Goal: Information Seeking & Learning: Learn about a topic

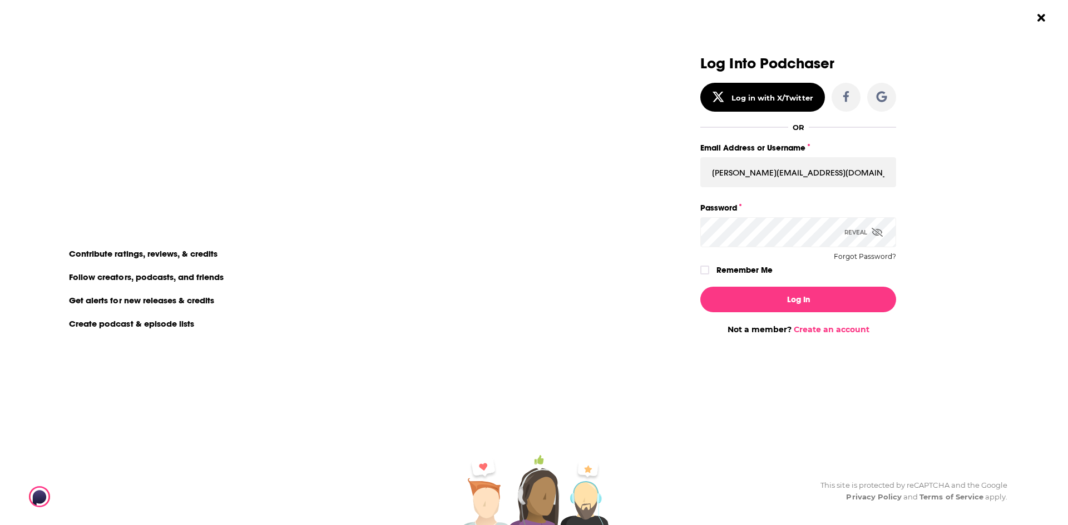
click at [822, 286] on div "Log In Not a member? Create an account" at bounding box center [798, 306] width 196 height 57
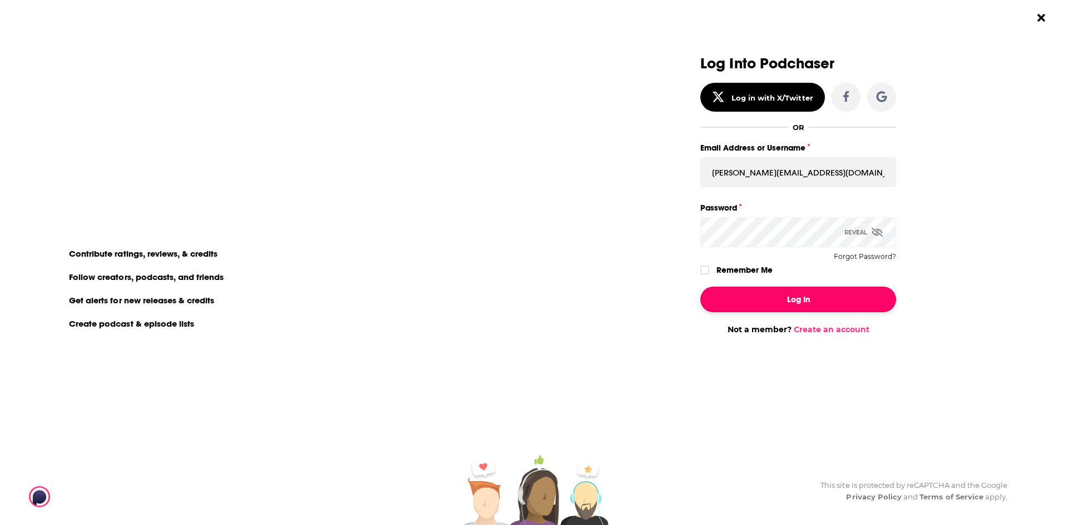
click at [822, 299] on button "Log In" at bounding box center [798, 300] width 196 height 26
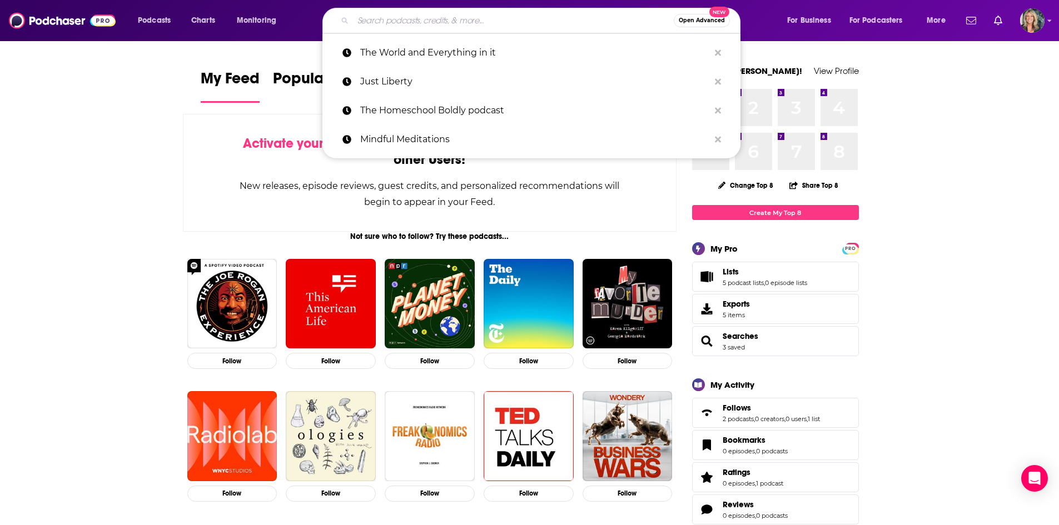
click at [405, 14] on input "Search podcasts, credits, & more..." at bounding box center [513, 21] width 321 height 18
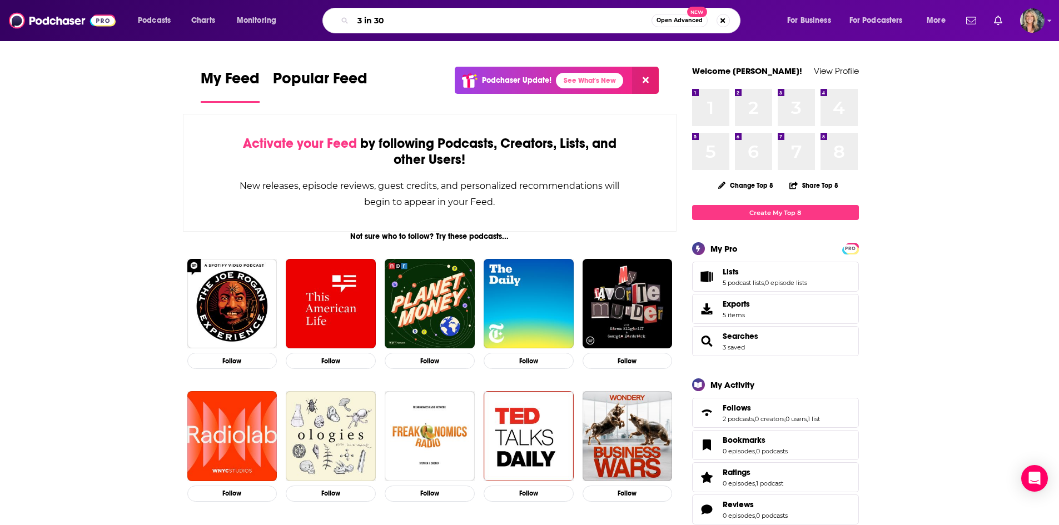
type input "3 in 30"
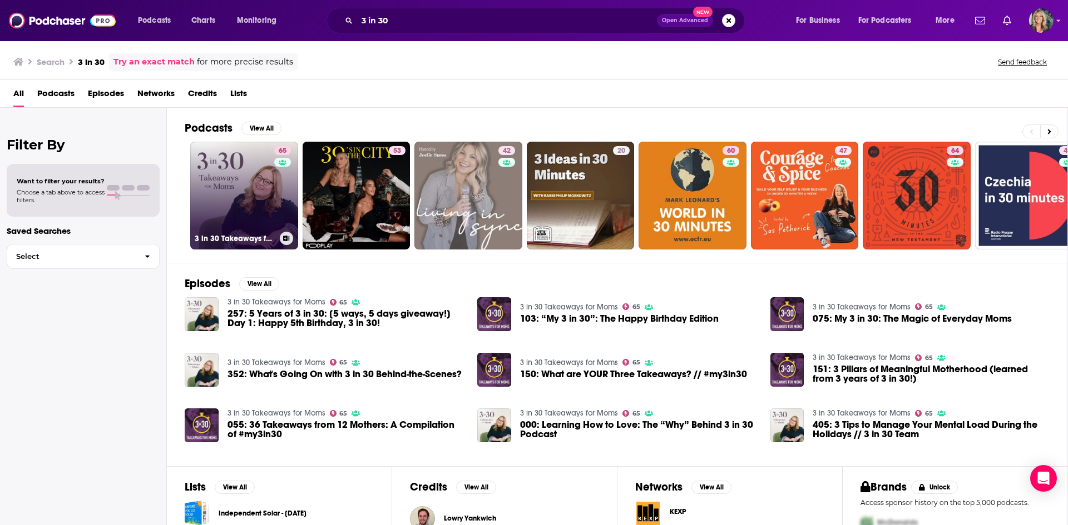
click at [227, 192] on link "65 3 in 30 Takeaways for Moms" at bounding box center [244, 196] width 108 height 108
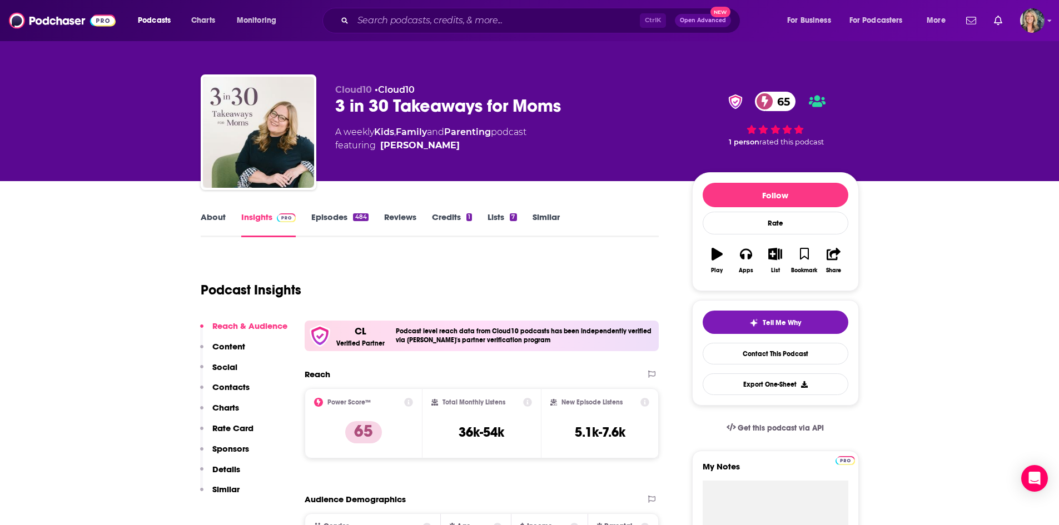
click at [210, 213] on link "About" at bounding box center [213, 225] width 25 height 26
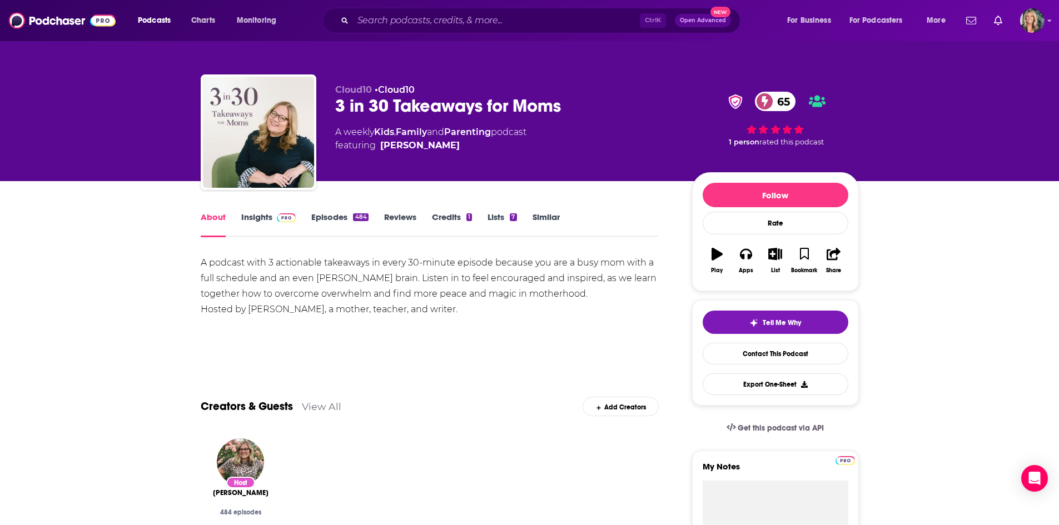
click at [334, 215] on link "Episodes 484" at bounding box center [339, 225] width 57 height 26
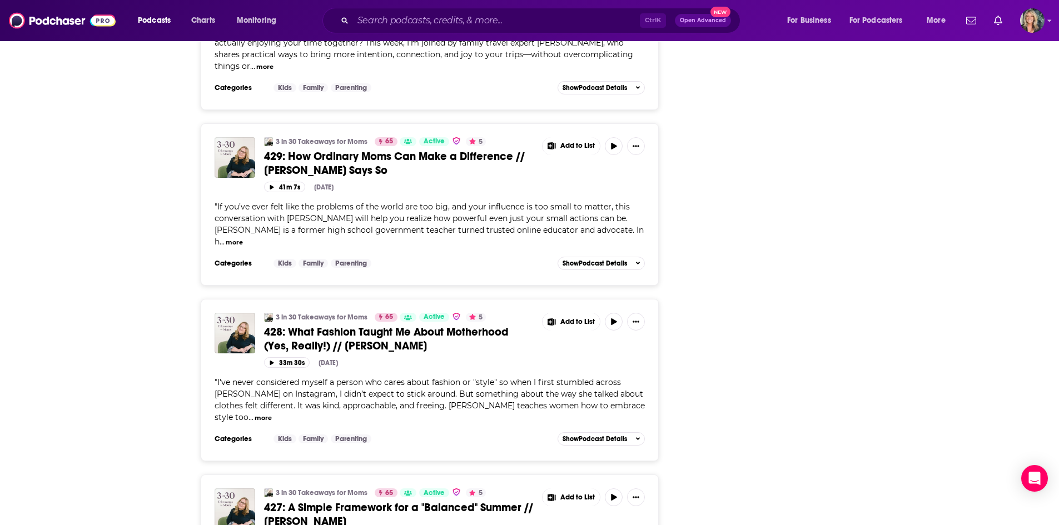
scroll to position [3927, 0]
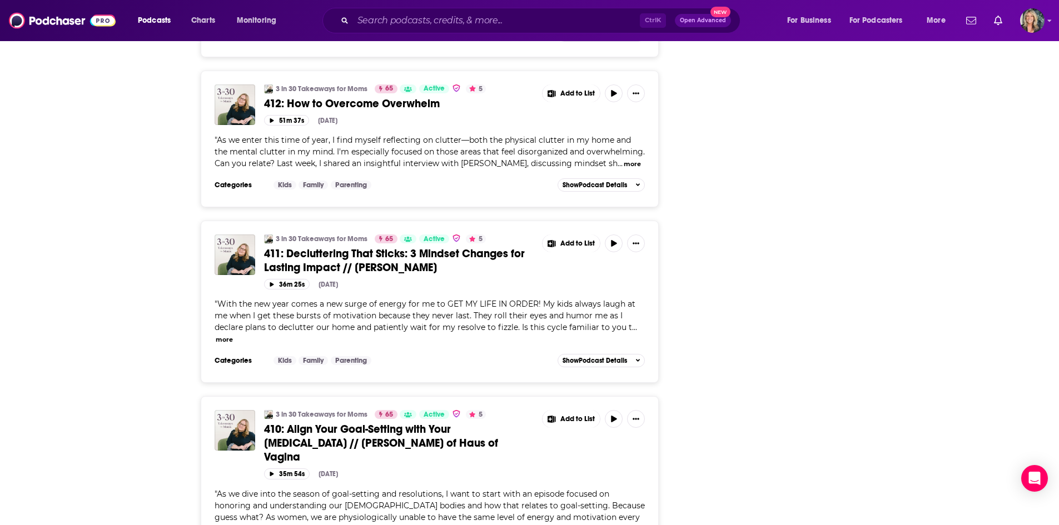
scroll to position [6930, 0]
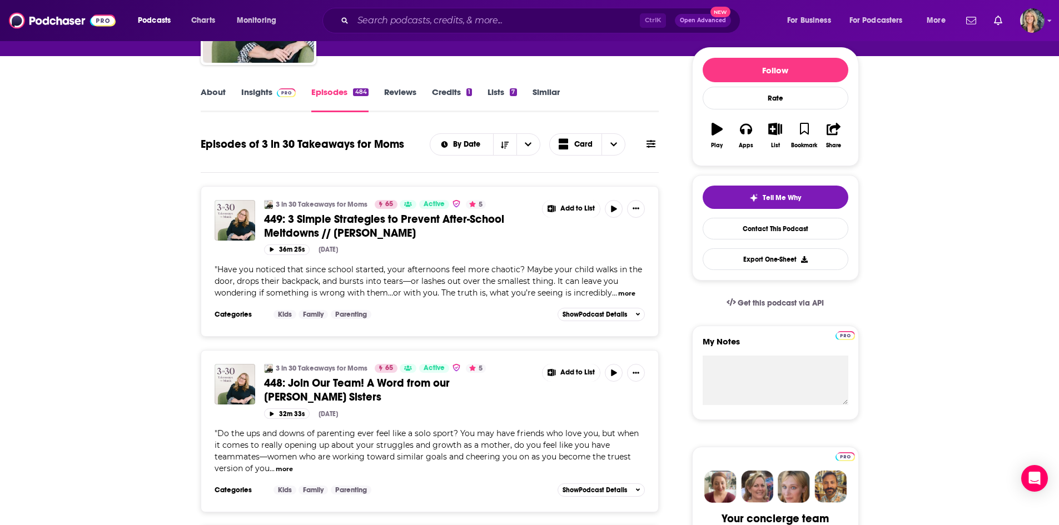
scroll to position [0, 0]
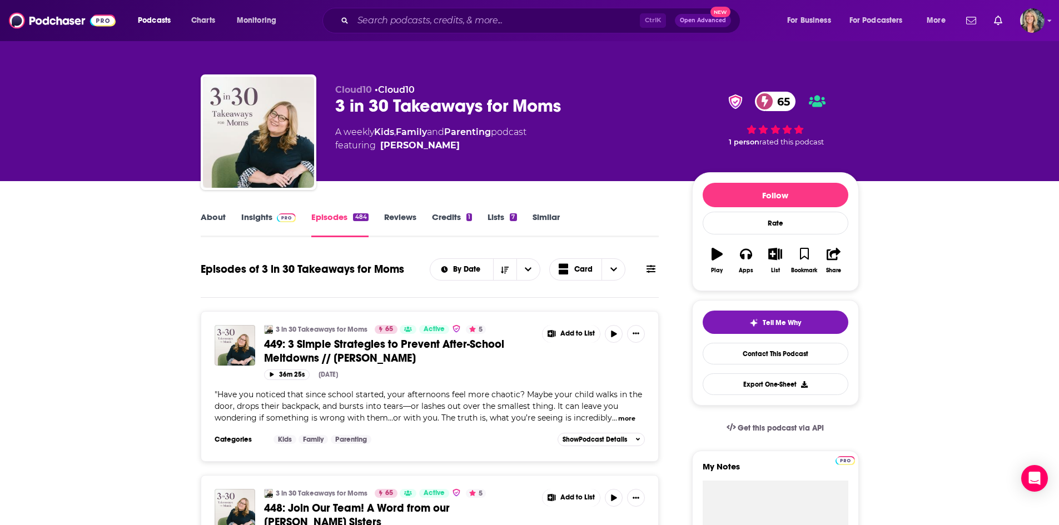
click at [270, 225] on link "Insights" at bounding box center [268, 225] width 55 height 26
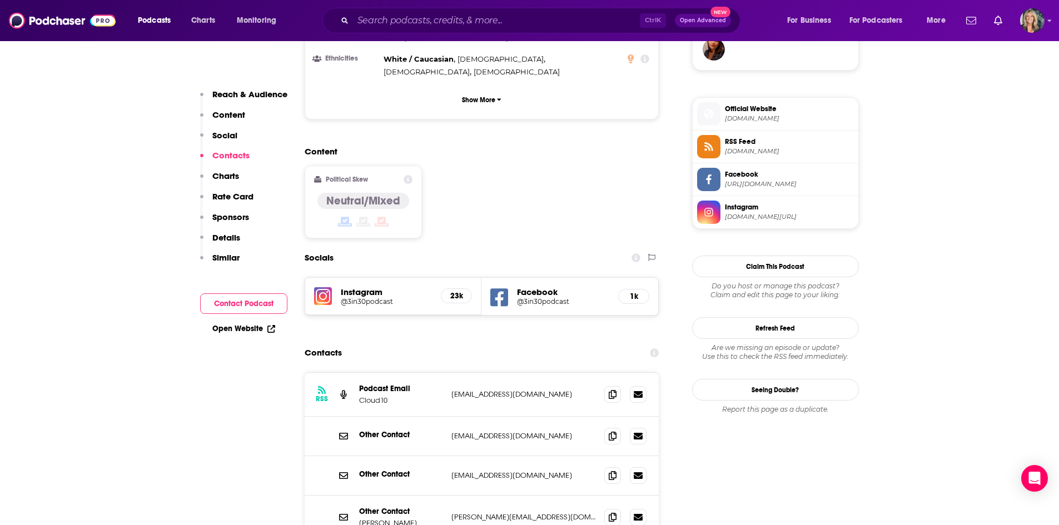
scroll to position [834, 0]
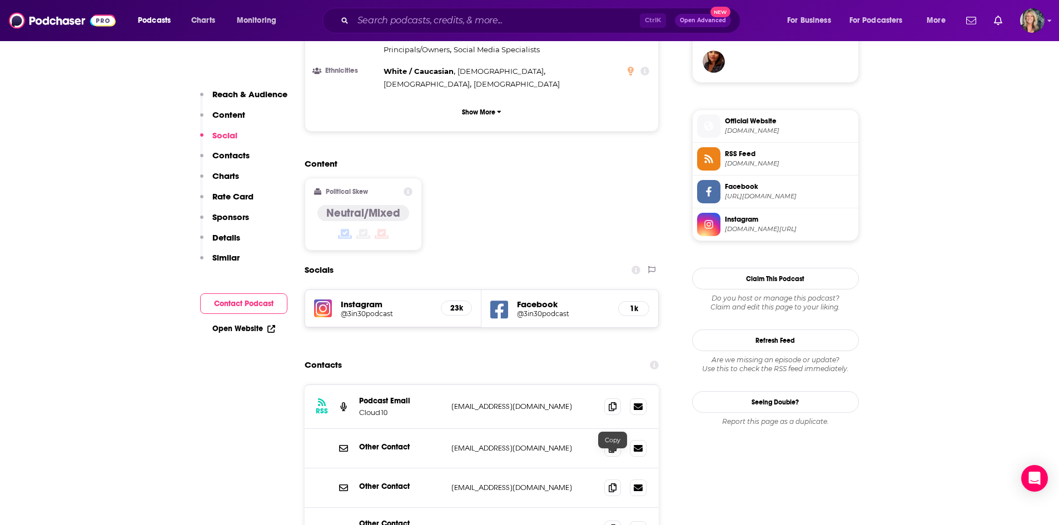
click at [616, 521] on span at bounding box center [612, 529] width 17 height 17
click at [370, 27] on input "Search podcasts, credits, & more..." at bounding box center [496, 21] width 287 height 18
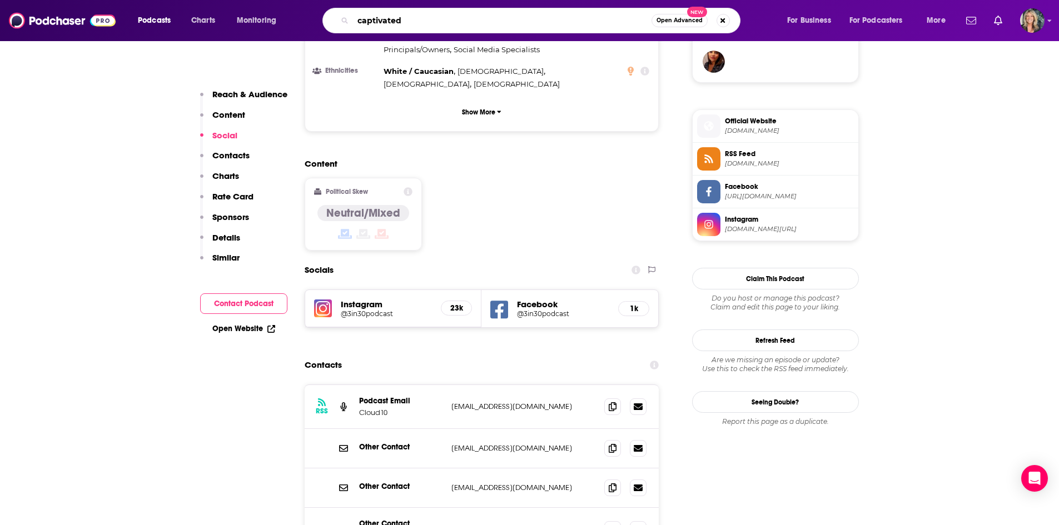
type input "captivated"
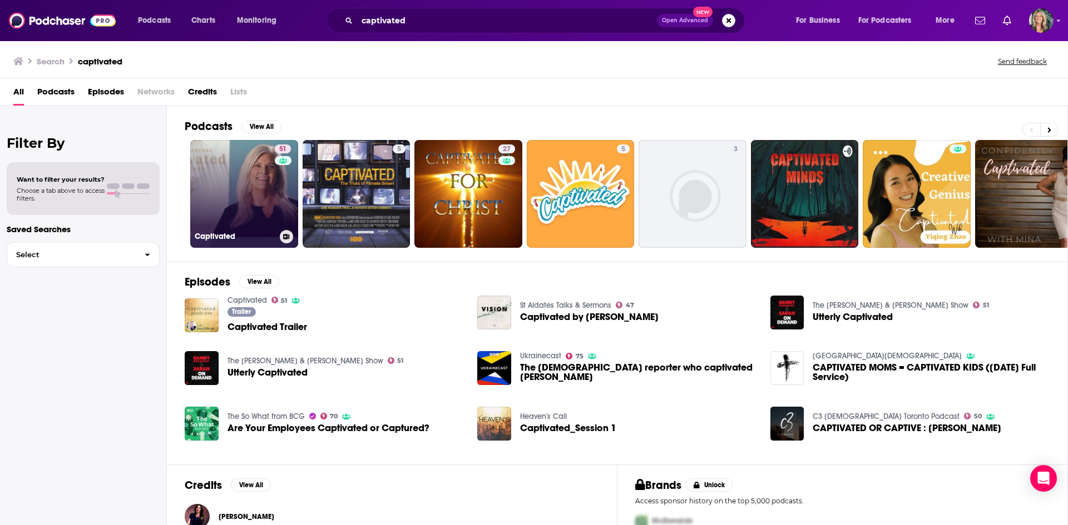
click at [229, 182] on link "51 Captivated" at bounding box center [244, 194] width 108 height 108
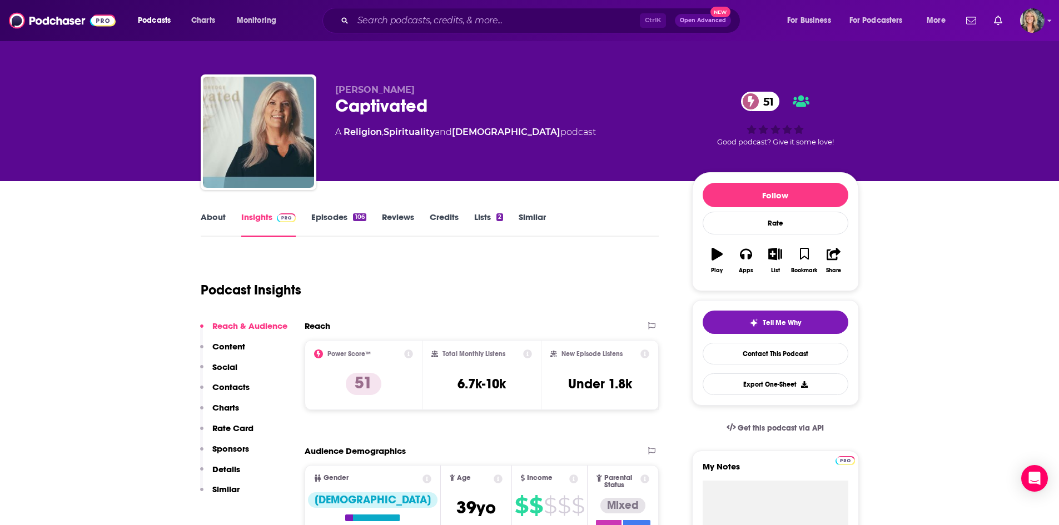
click at [633, 234] on div "About Insights Episodes 106 Reviews Credits Lists 2 Similar" at bounding box center [430, 223] width 459 height 27
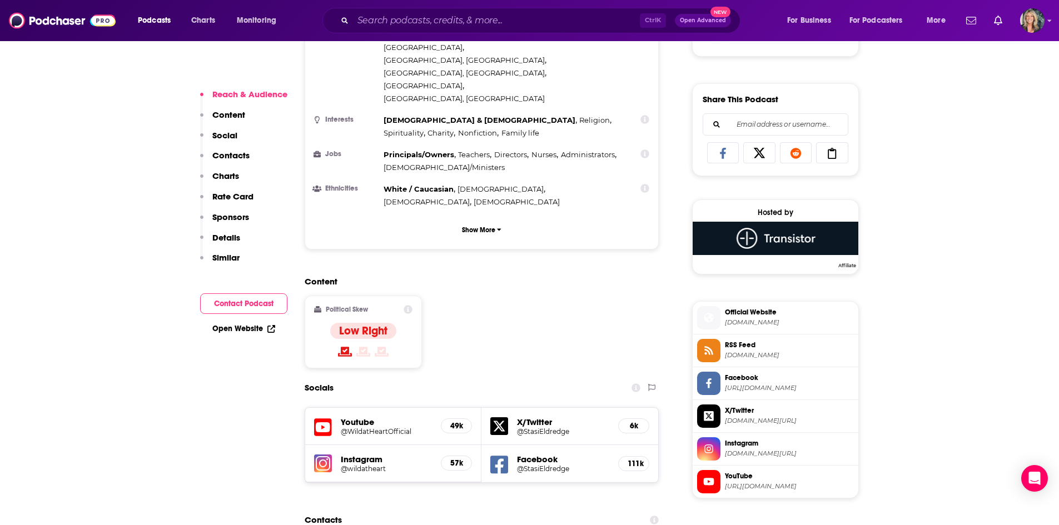
scroll to position [667, 0]
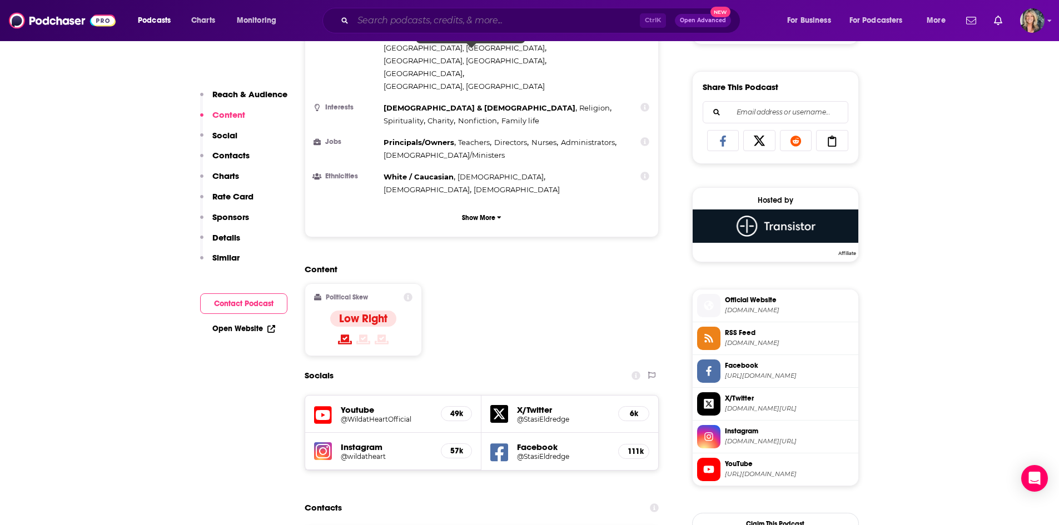
click at [459, 24] on input "Search podcasts, credits, & more..." at bounding box center [496, 21] width 287 height 18
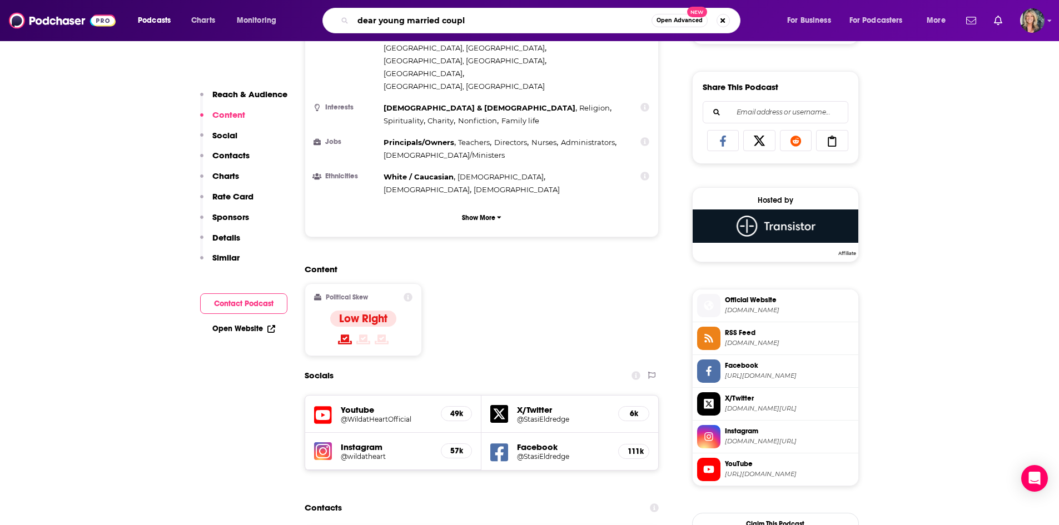
type input "dear young married couple"
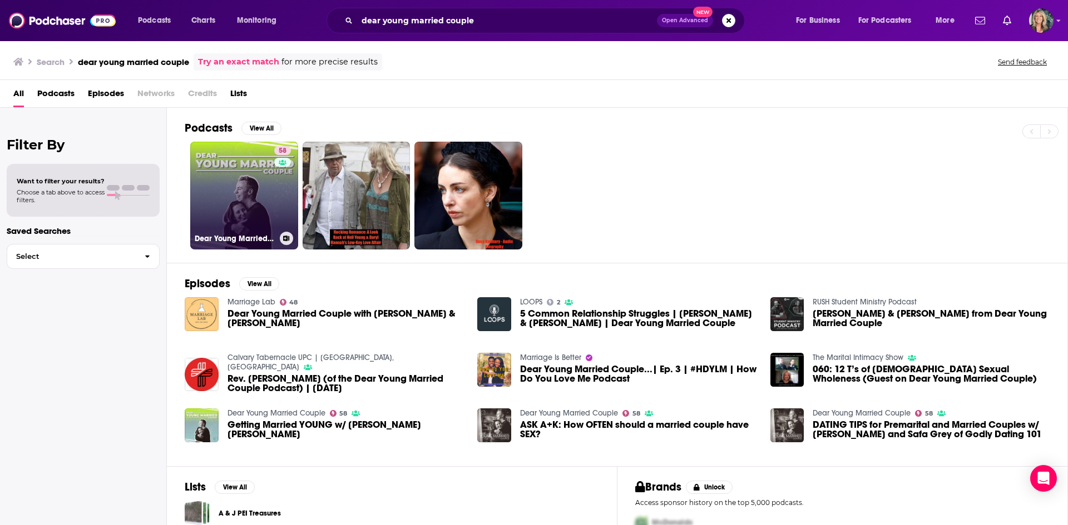
click at [213, 183] on link "58 Dear Young Married Couple" at bounding box center [244, 196] width 108 height 108
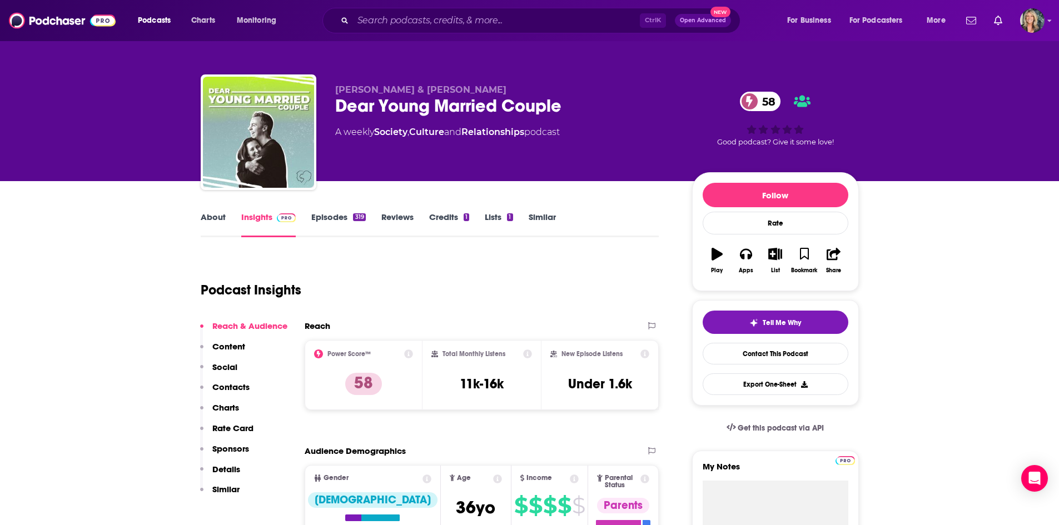
click at [343, 215] on link "Episodes 319" at bounding box center [338, 225] width 54 height 26
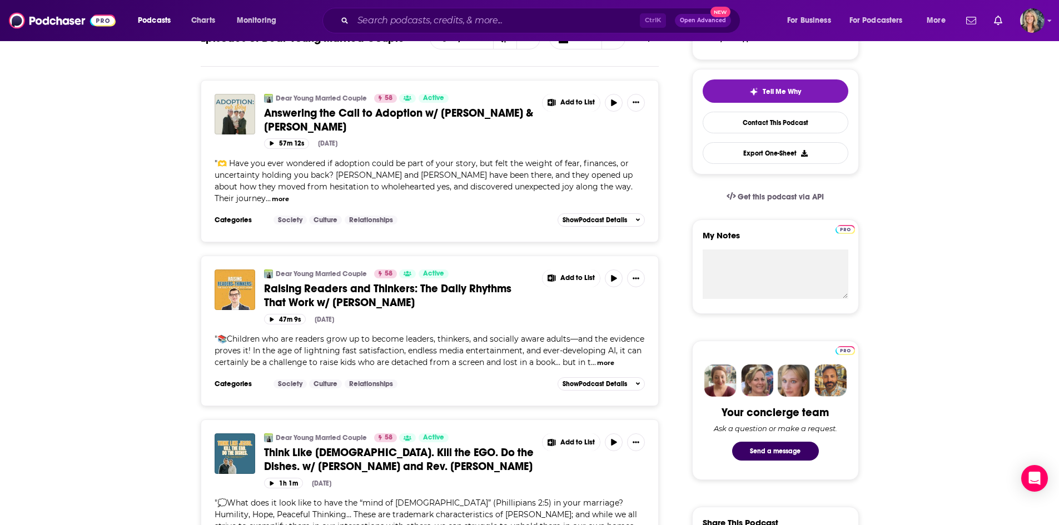
scroll to position [334, 0]
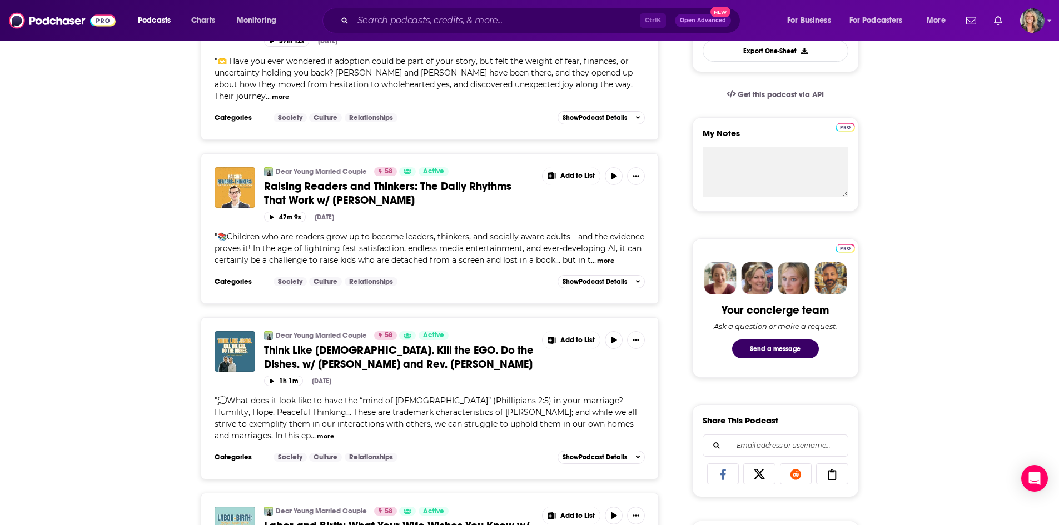
drag, startPoint x: 181, startPoint y: 256, endPoint x: 172, endPoint y: 255, distance: 8.9
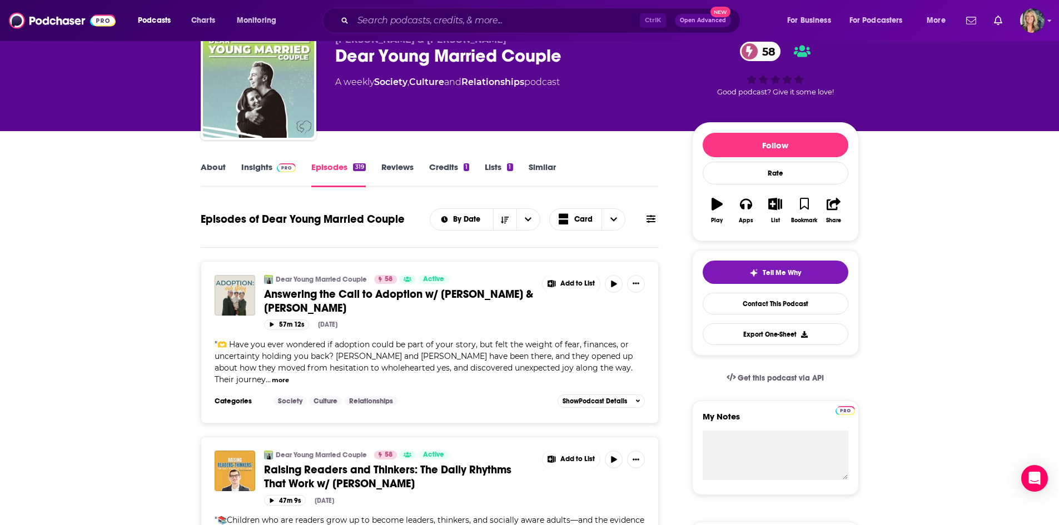
scroll to position [0, 0]
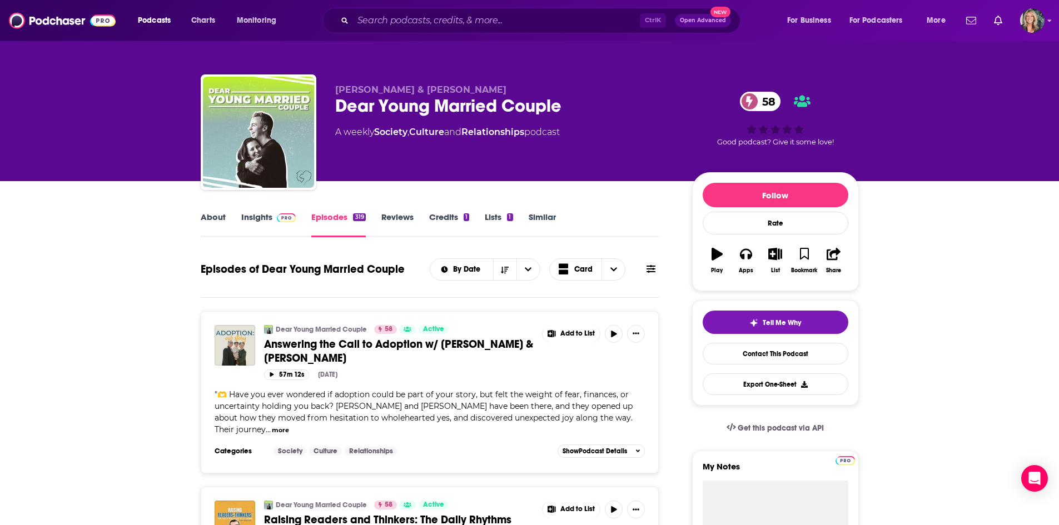
click at [441, 22] on input "Search podcasts, credits, & more..." at bounding box center [496, 21] width 287 height 18
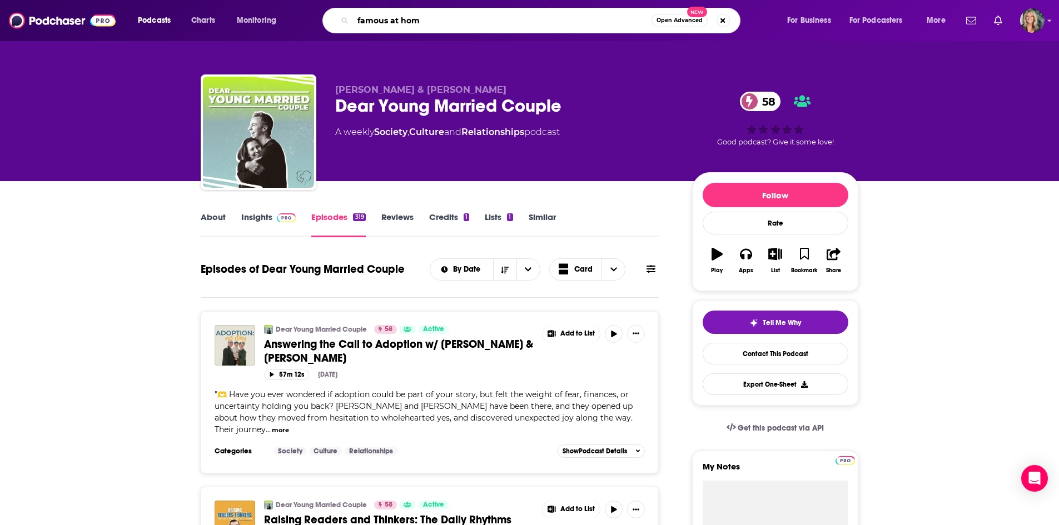
type input "famous at home"
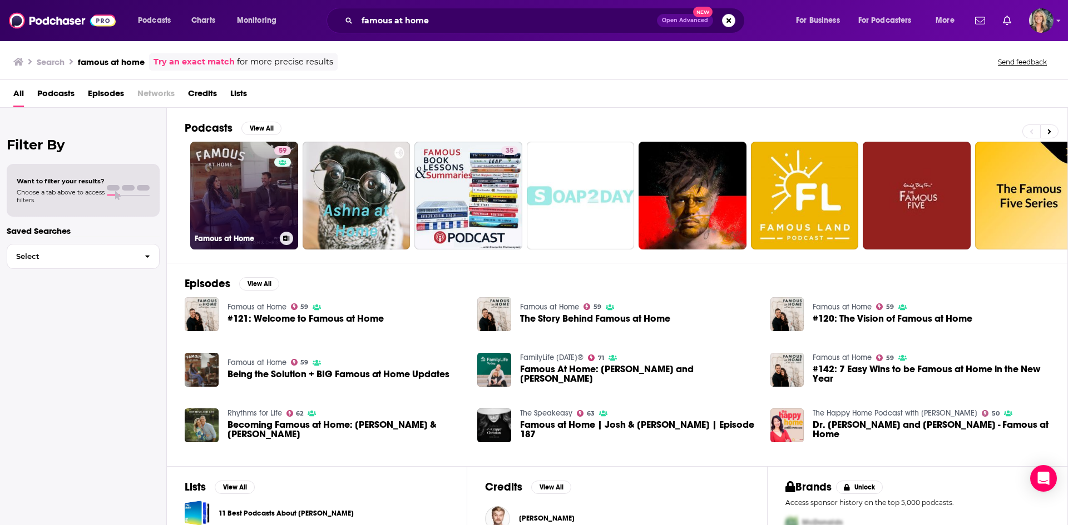
click at [216, 219] on link "59 Famous at Home" at bounding box center [244, 196] width 108 height 108
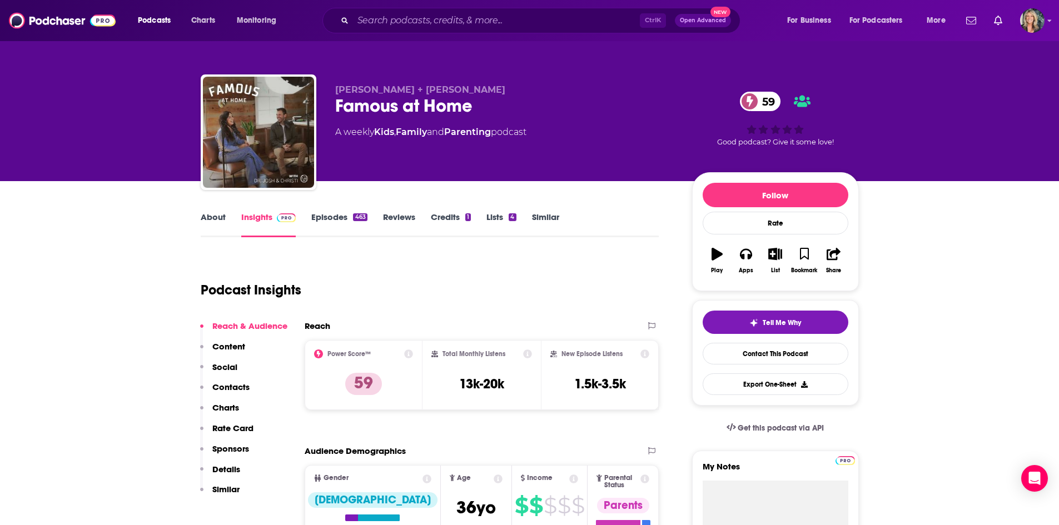
click at [345, 223] on link "Episodes 463" at bounding box center [339, 225] width 56 height 26
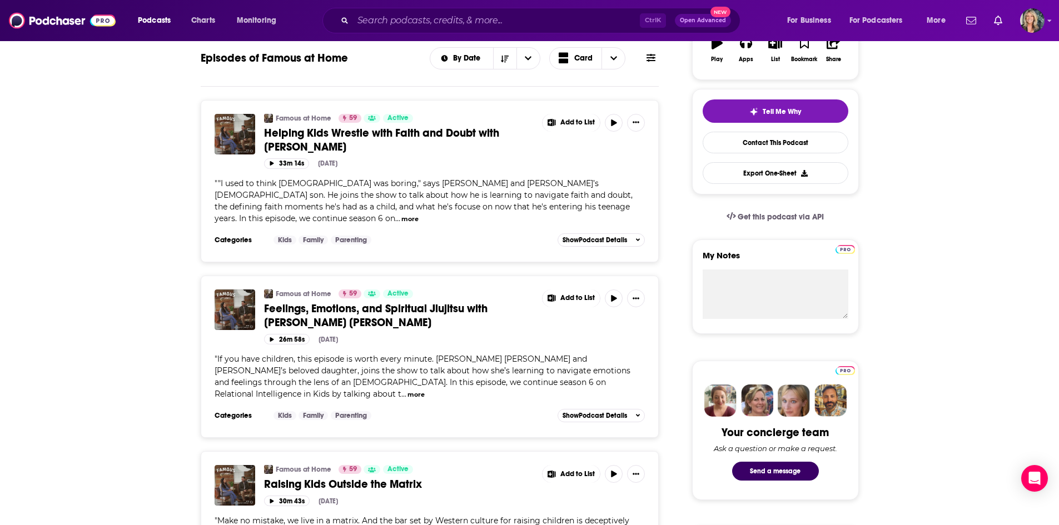
scroll to position [222, 0]
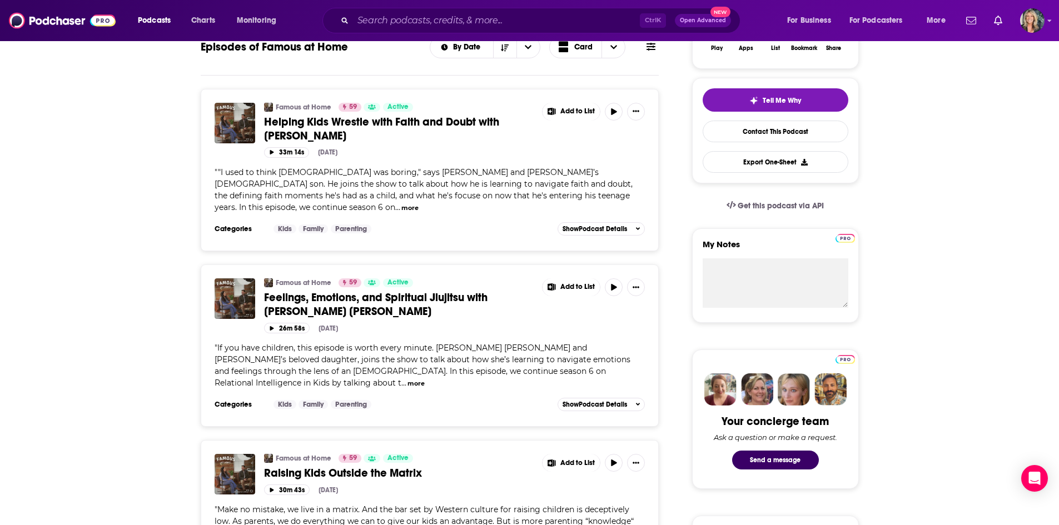
click at [419, 204] on button "more" at bounding box center [409, 208] width 17 height 9
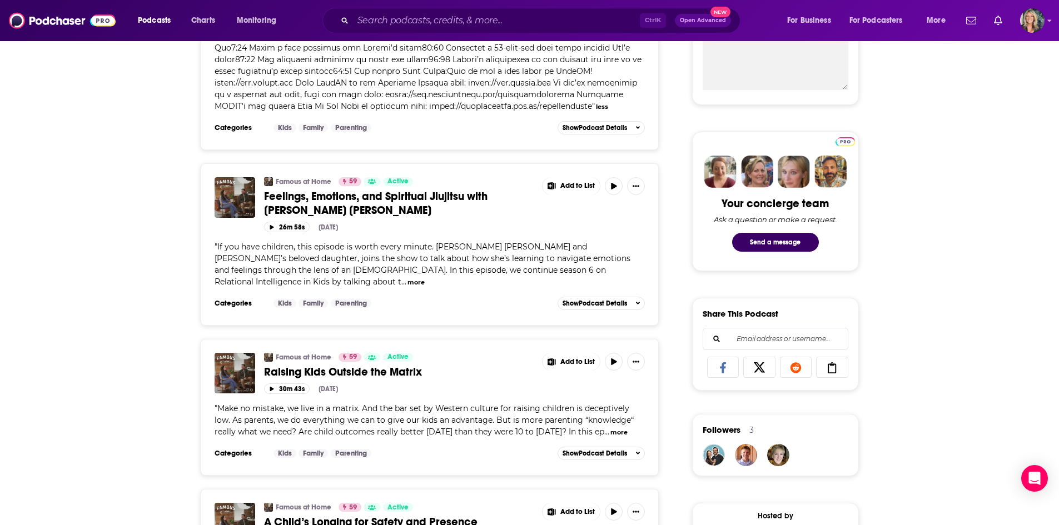
scroll to position [445, 0]
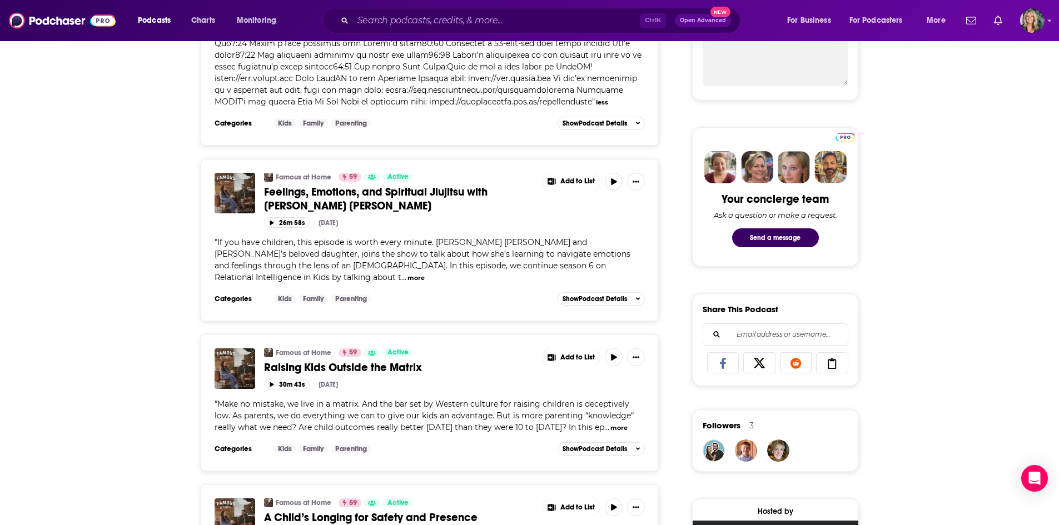
click at [425, 274] on button "more" at bounding box center [416, 278] width 17 height 9
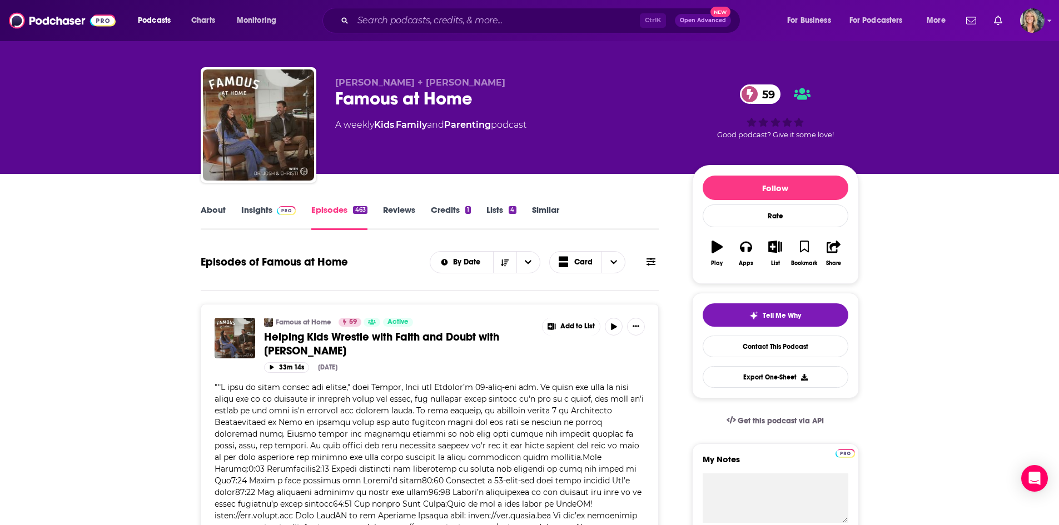
scroll to position [0, 0]
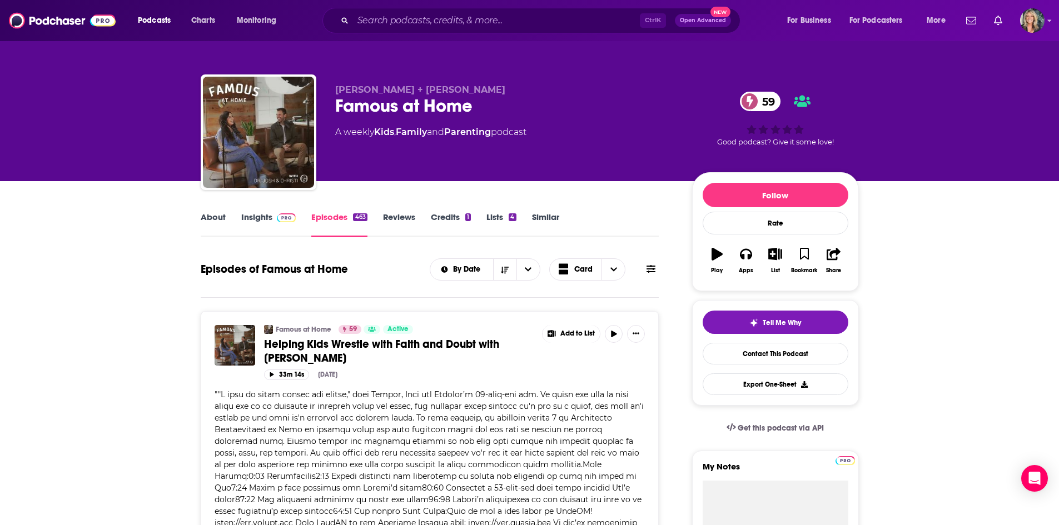
click at [259, 222] on link "Insights" at bounding box center [268, 225] width 55 height 26
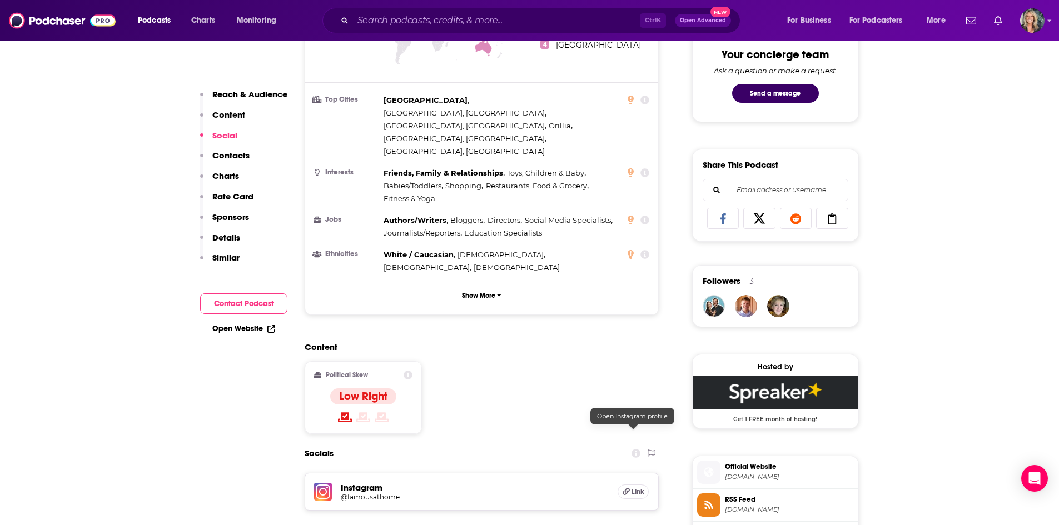
scroll to position [778, 0]
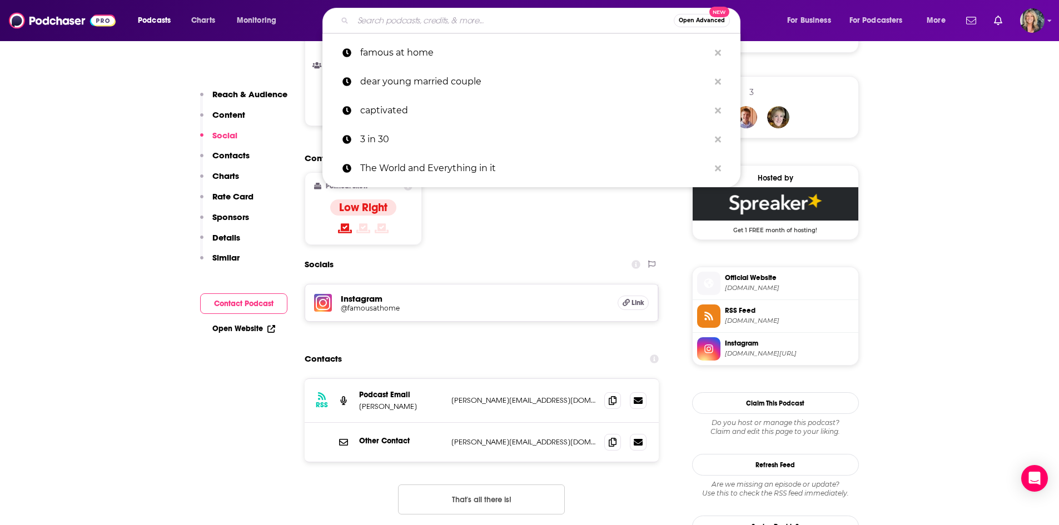
click at [373, 23] on input "Search podcasts, credits, & more..." at bounding box center [513, 21] width 321 height 18
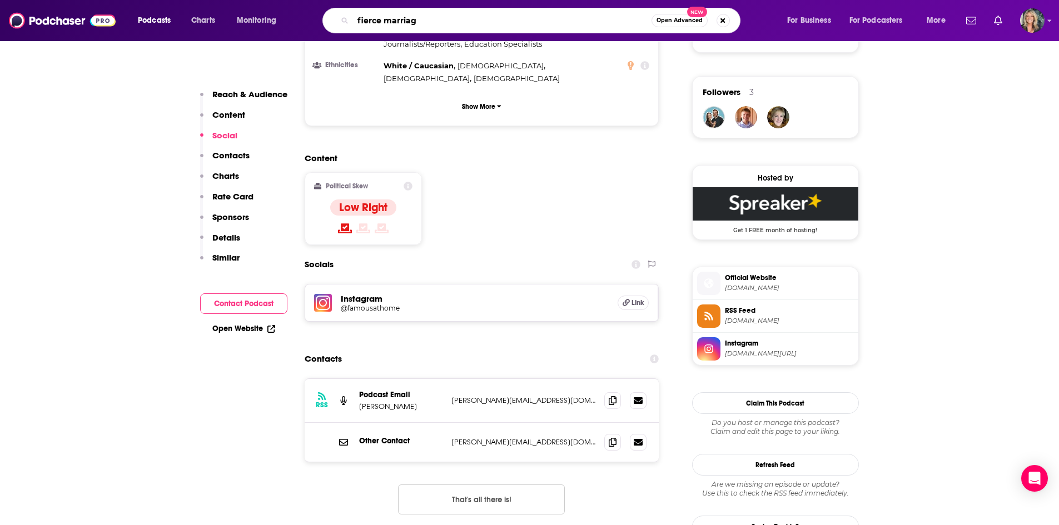
type input "fierce marriage"
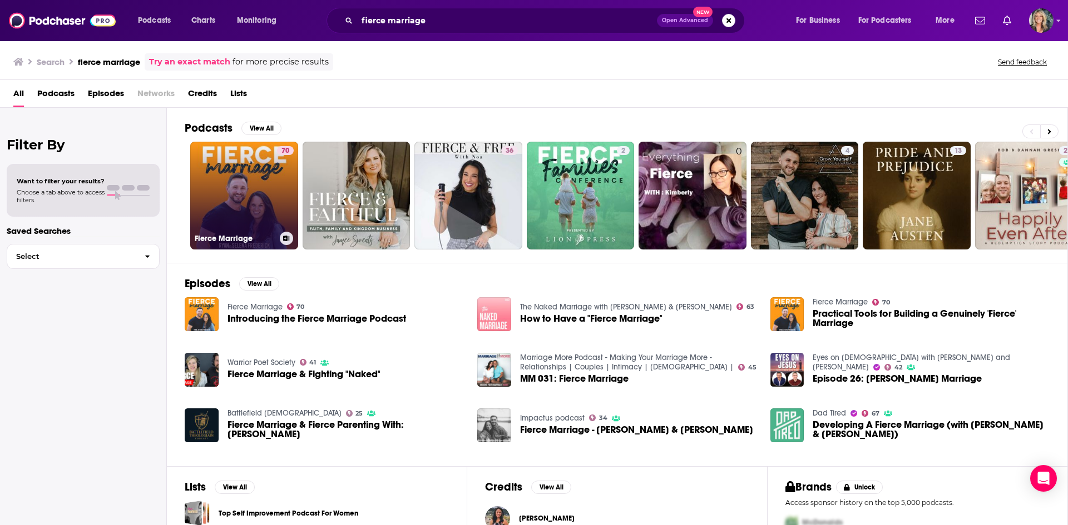
click at [240, 206] on link "70 Fierce Marriage" at bounding box center [244, 196] width 108 height 108
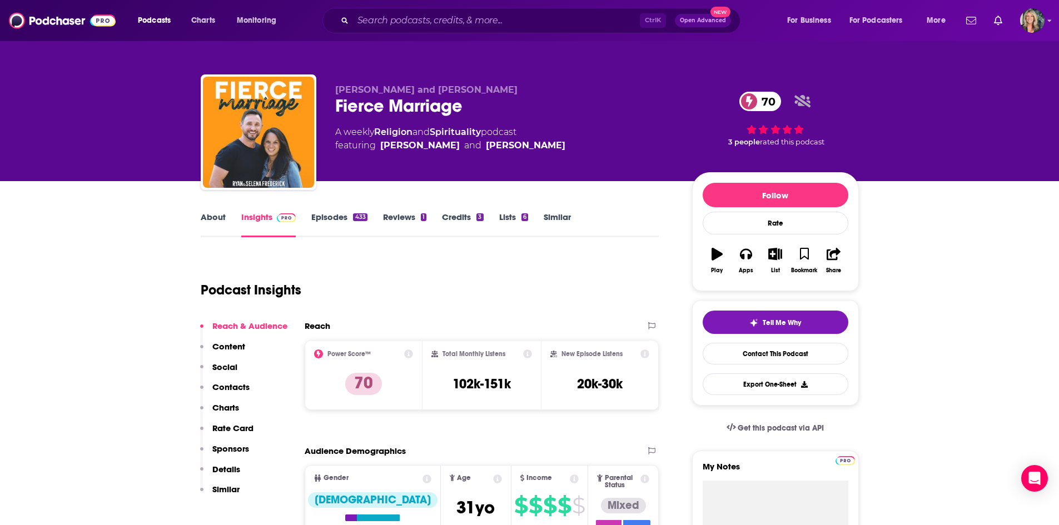
click at [345, 211] on div "About Insights Episodes 433 Reviews 1 Credits 3 Lists 6 Similar" at bounding box center [430, 223] width 459 height 27
click at [349, 227] on link "Episodes 433" at bounding box center [339, 225] width 56 height 26
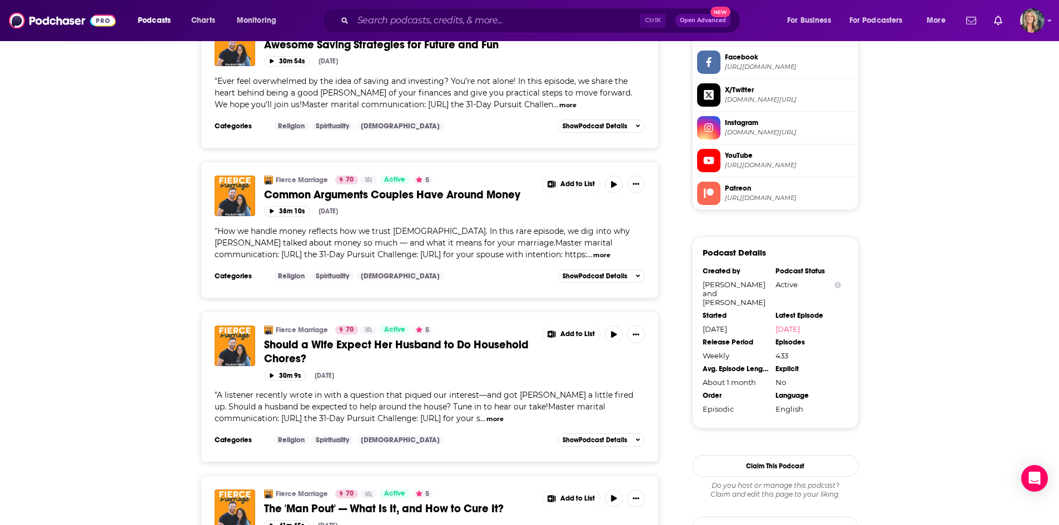
scroll to position [1001, 0]
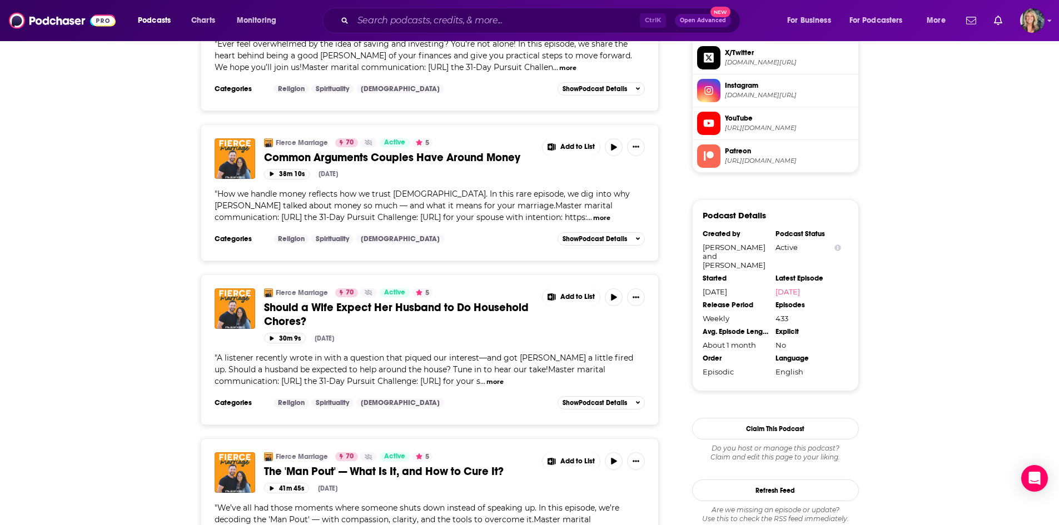
click at [487, 387] on button "more" at bounding box center [495, 382] width 17 height 9
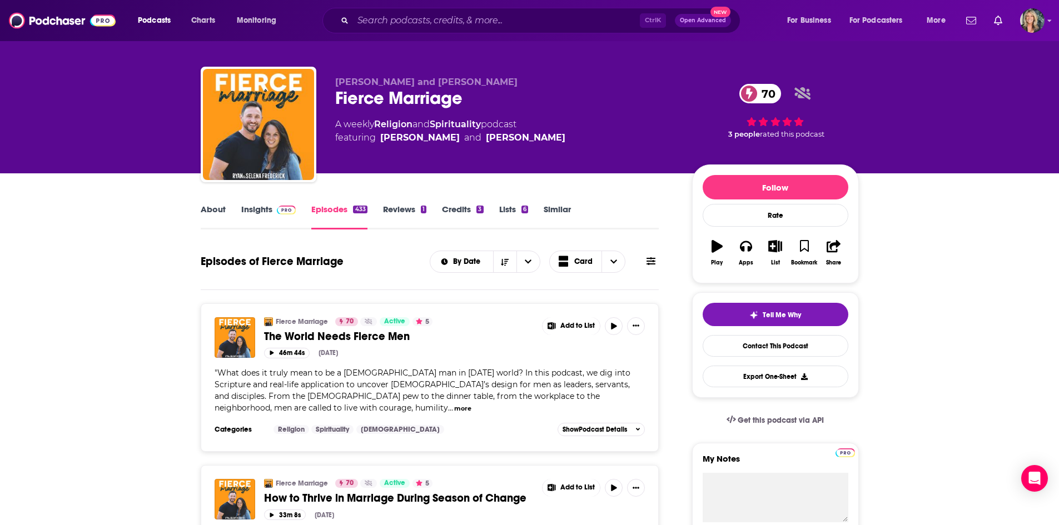
scroll to position [0, 0]
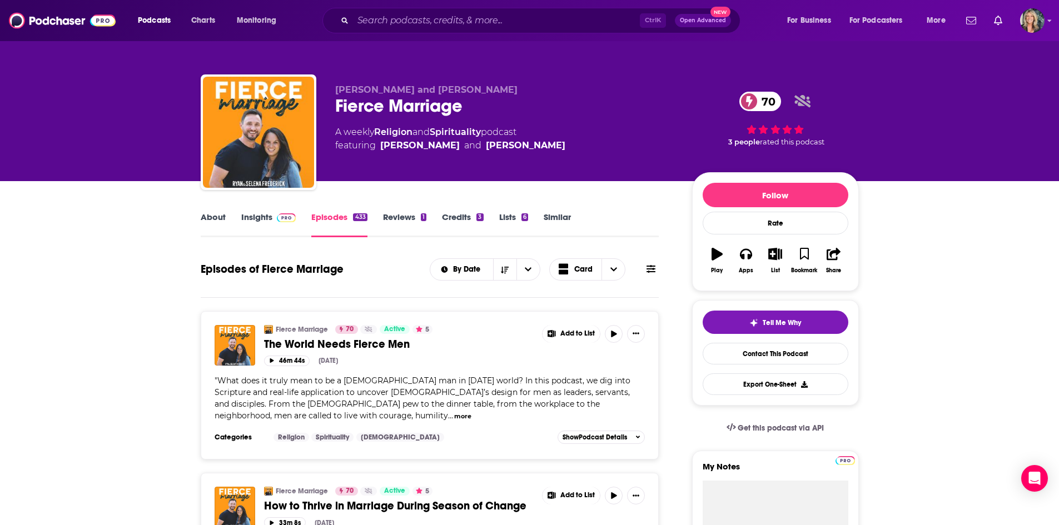
click at [411, 212] on link "Reviews 1" at bounding box center [404, 225] width 43 height 26
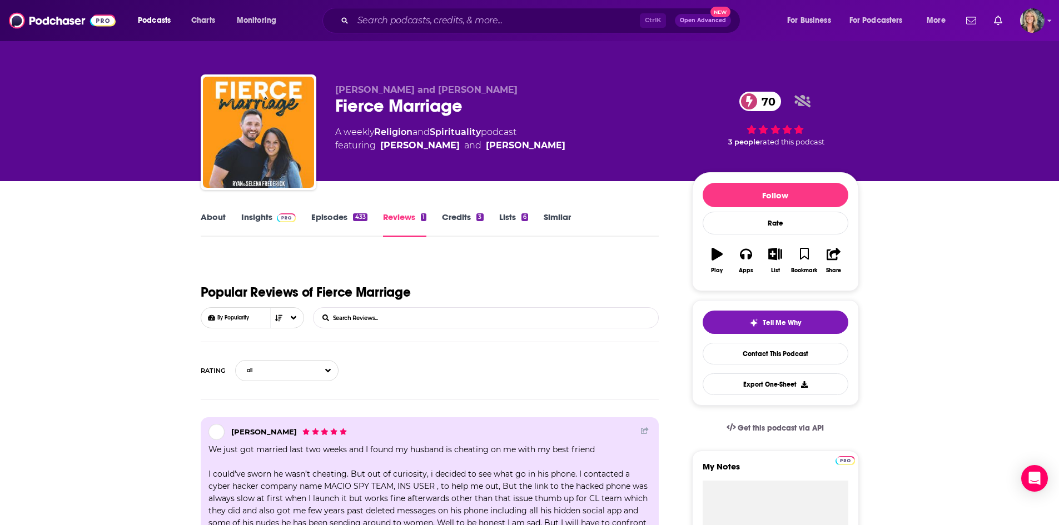
click at [330, 212] on link "Episodes 433" at bounding box center [339, 225] width 56 height 26
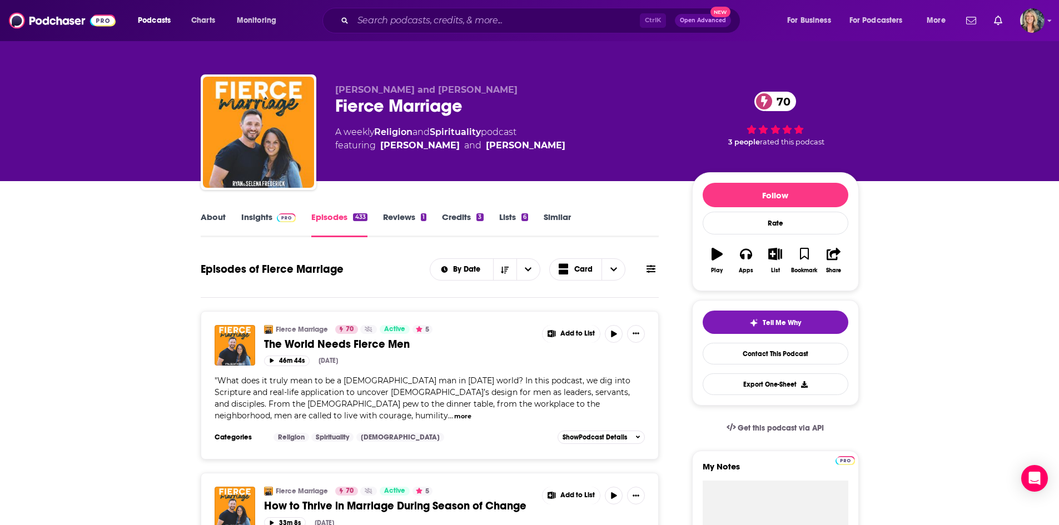
click at [279, 215] on img at bounding box center [286, 218] width 19 height 9
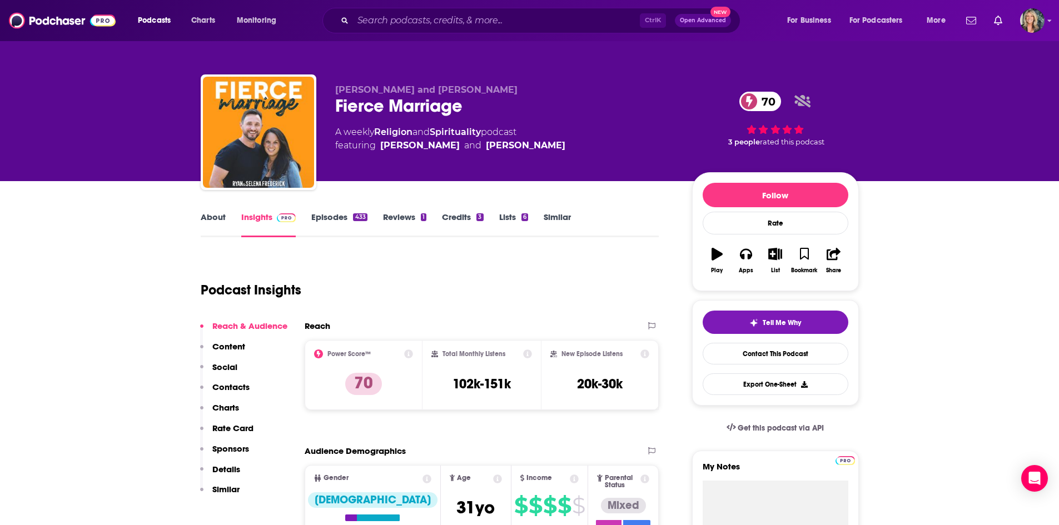
click at [207, 220] on link "About" at bounding box center [213, 225] width 25 height 26
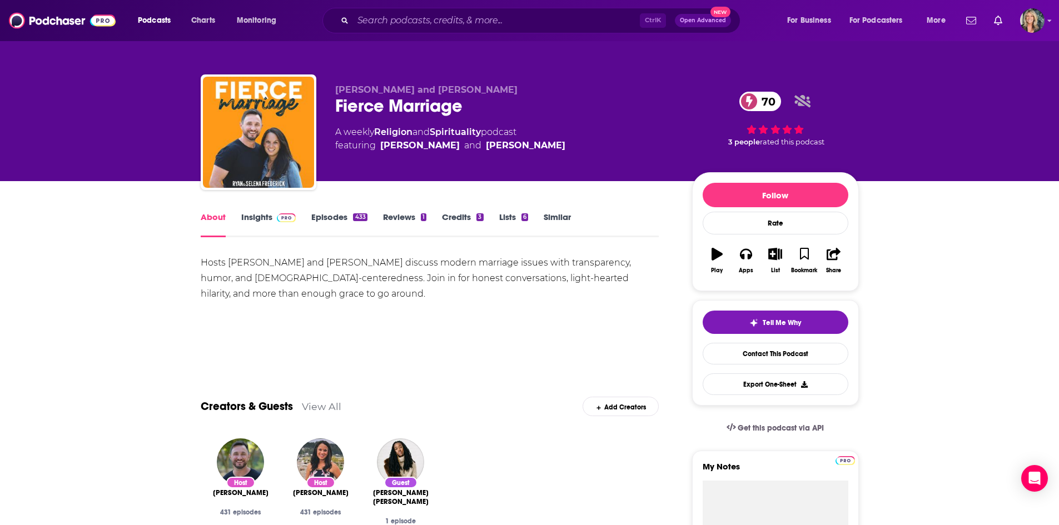
click at [567, 330] on div "Hosts [PERSON_NAME] and [PERSON_NAME] discuss modern marriage issues with trans…" at bounding box center [430, 294] width 459 height 78
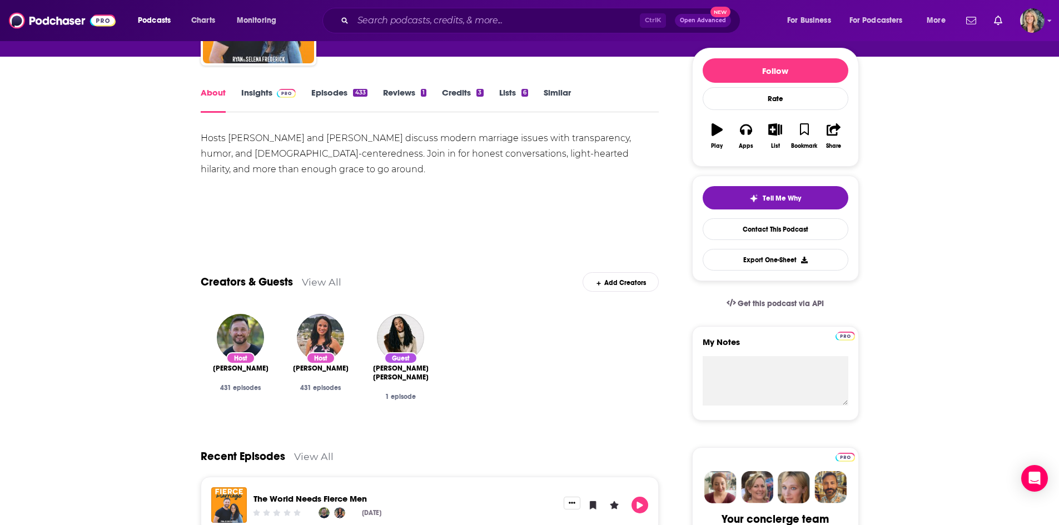
scroll to position [222, 0]
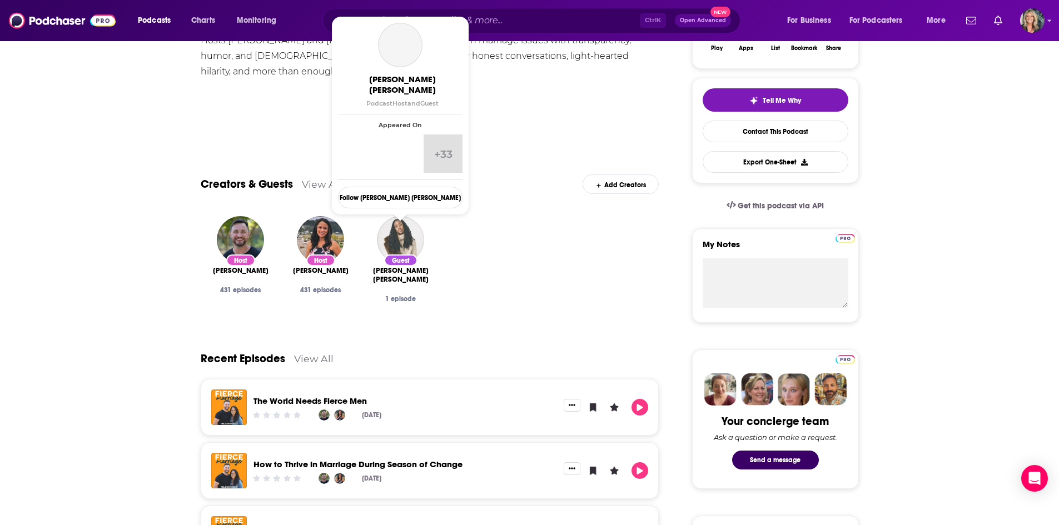
click at [408, 249] on img "Jackie Hill Perry" at bounding box center [400, 239] width 47 height 47
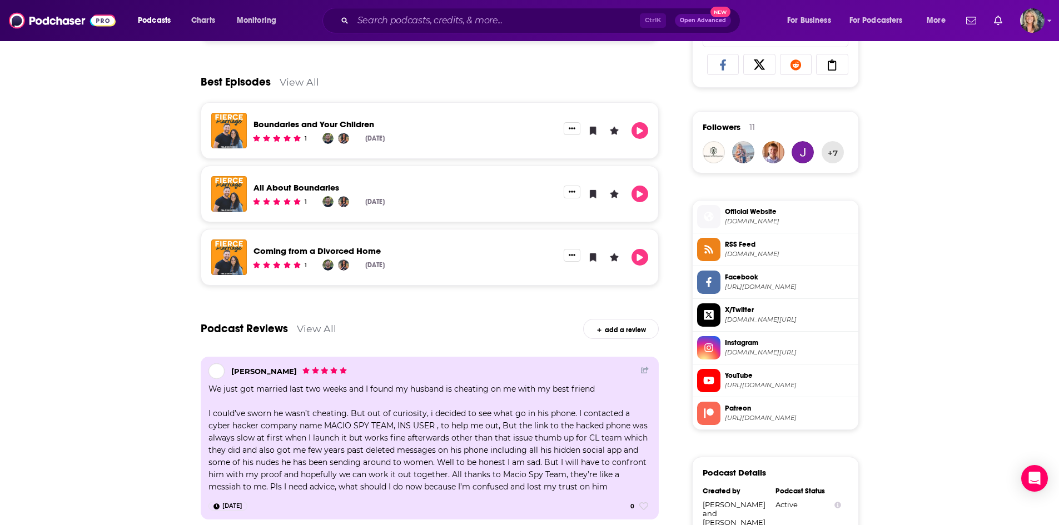
scroll to position [612, 0]
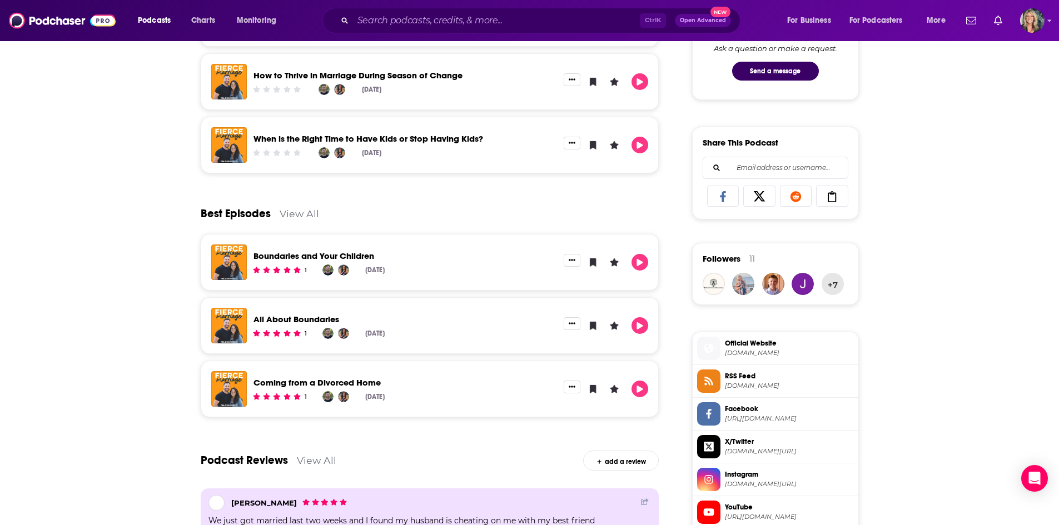
click at [304, 217] on link "View All" at bounding box center [299, 214] width 39 height 12
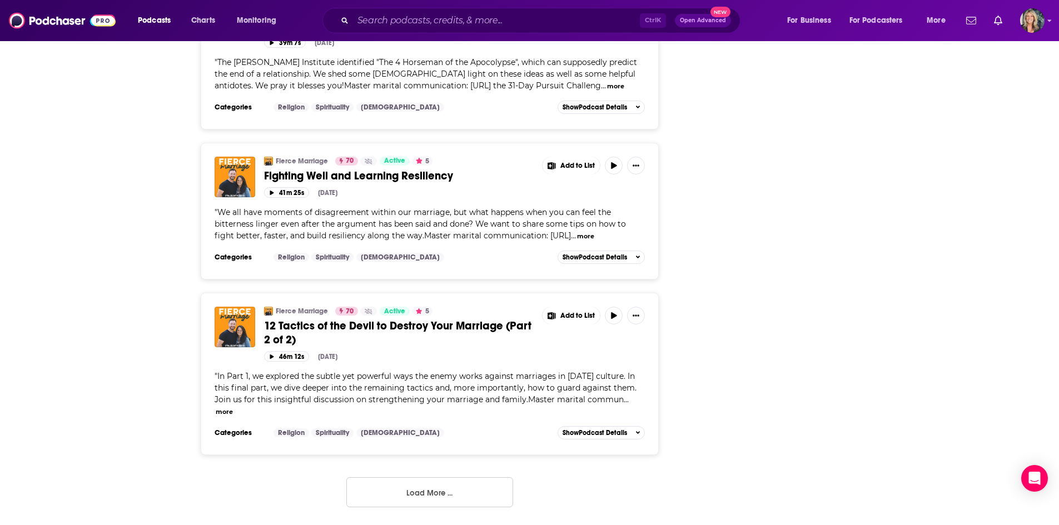
scroll to position [3952, 0]
click at [443, 498] on button "Load More ..." at bounding box center [429, 493] width 167 height 30
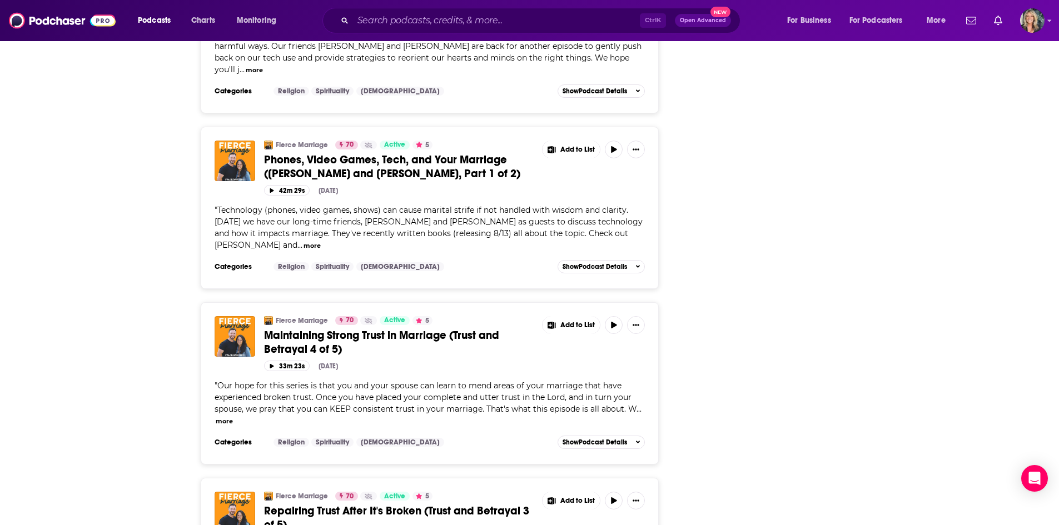
scroll to position [7122, 0]
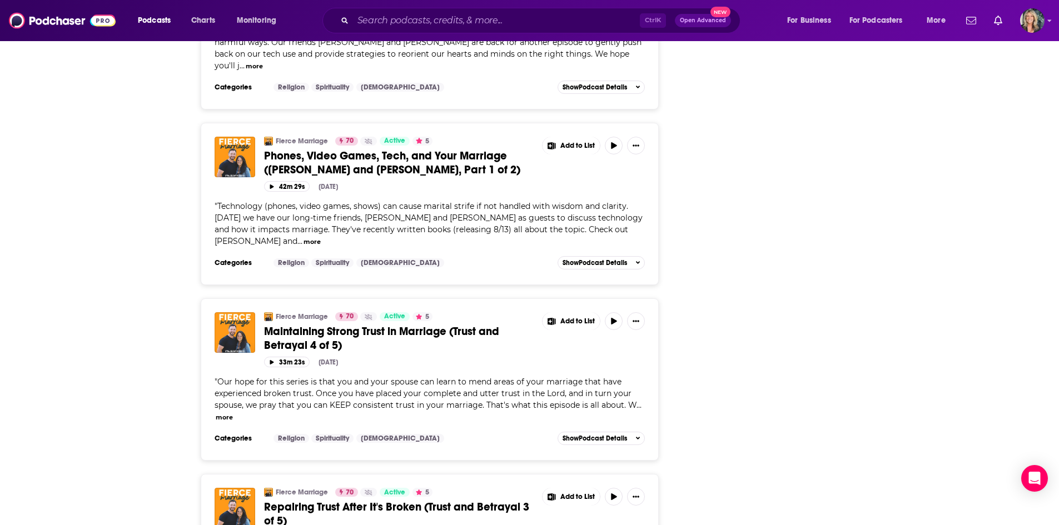
click at [304, 247] on button "more" at bounding box center [312, 241] width 17 height 9
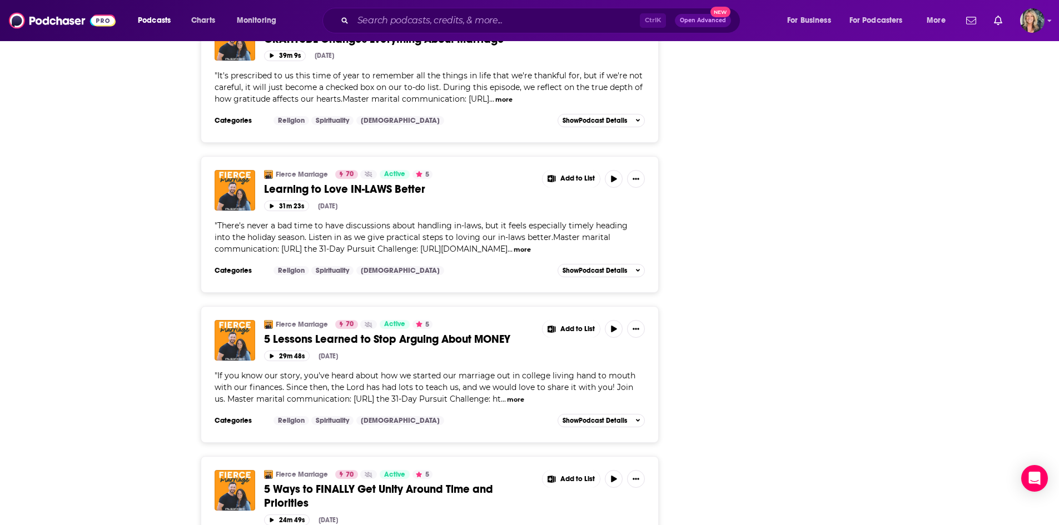
scroll to position [4911, 0]
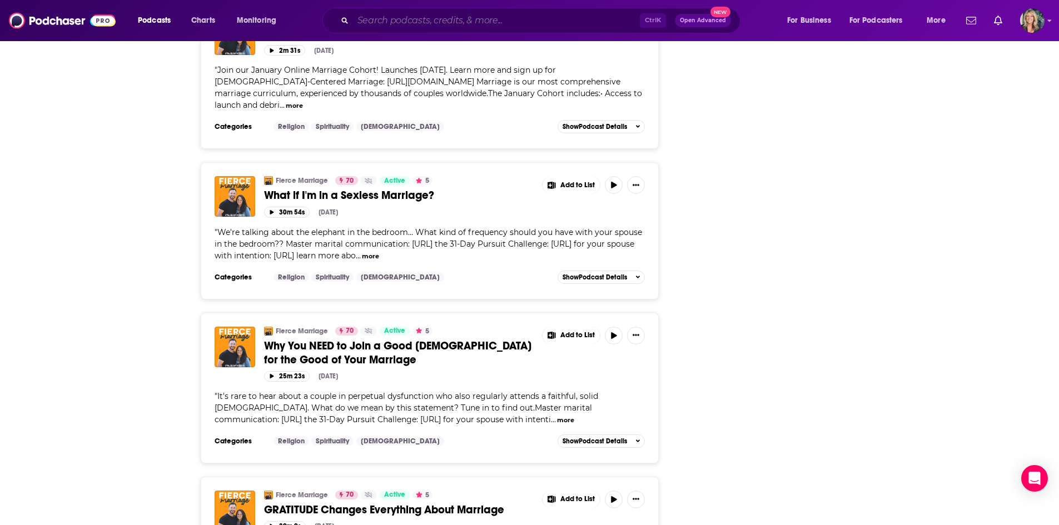
click at [438, 12] on input "Search podcasts, credits, & more..." at bounding box center [496, 21] width 287 height 18
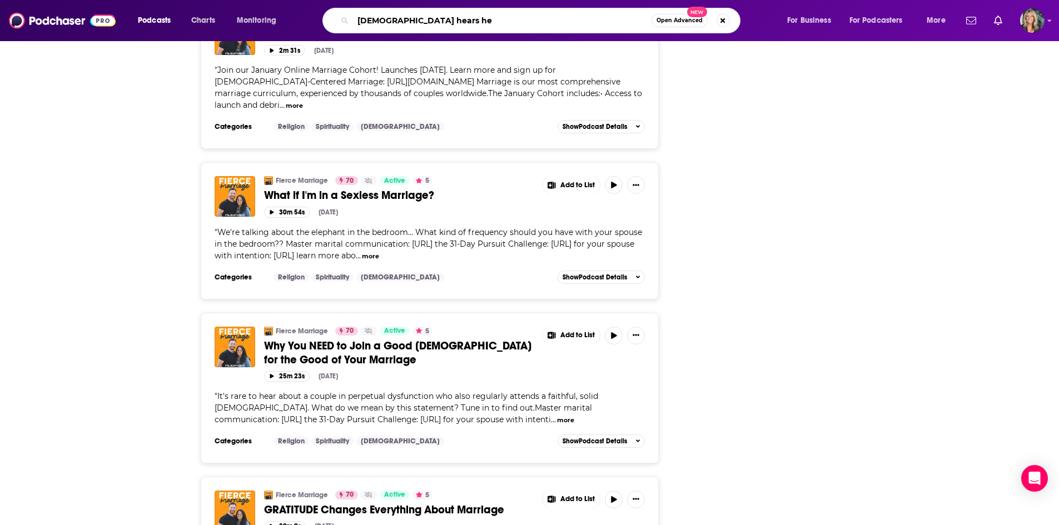
type input "[DEMOGRAPHIC_DATA] hears her"
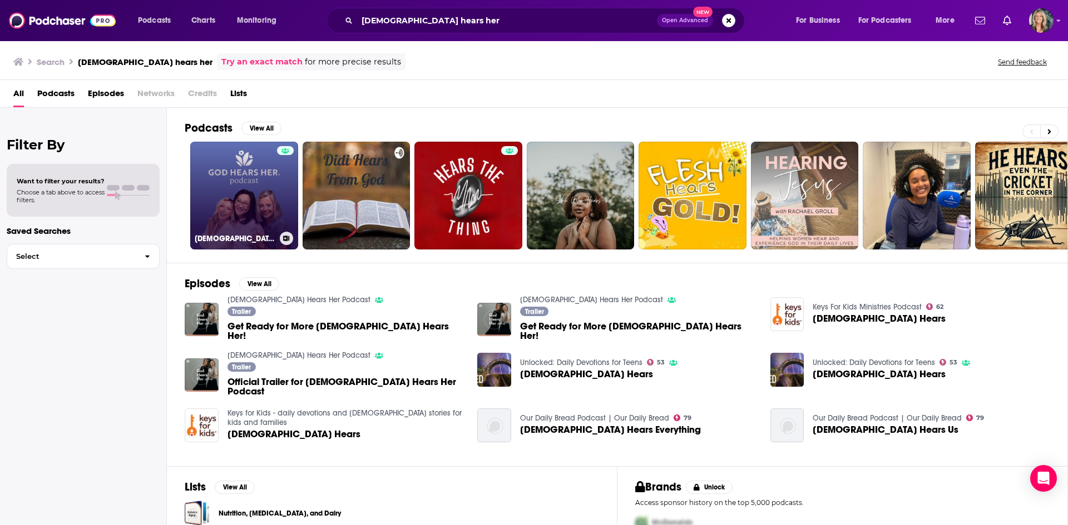
click at [241, 162] on link "[DEMOGRAPHIC_DATA] Hears Her Podcast" at bounding box center [244, 196] width 108 height 108
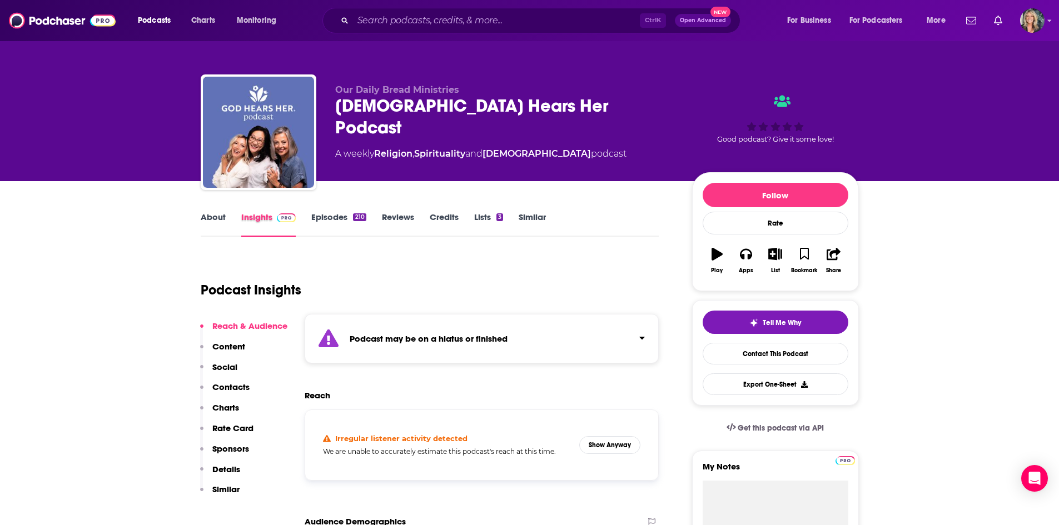
click at [310, 225] on div "Insights" at bounding box center [276, 225] width 71 height 26
click at [354, 223] on link "Episodes 210" at bounding box center [338, 225] width 54 height 26
